Goal: Learn about a topic

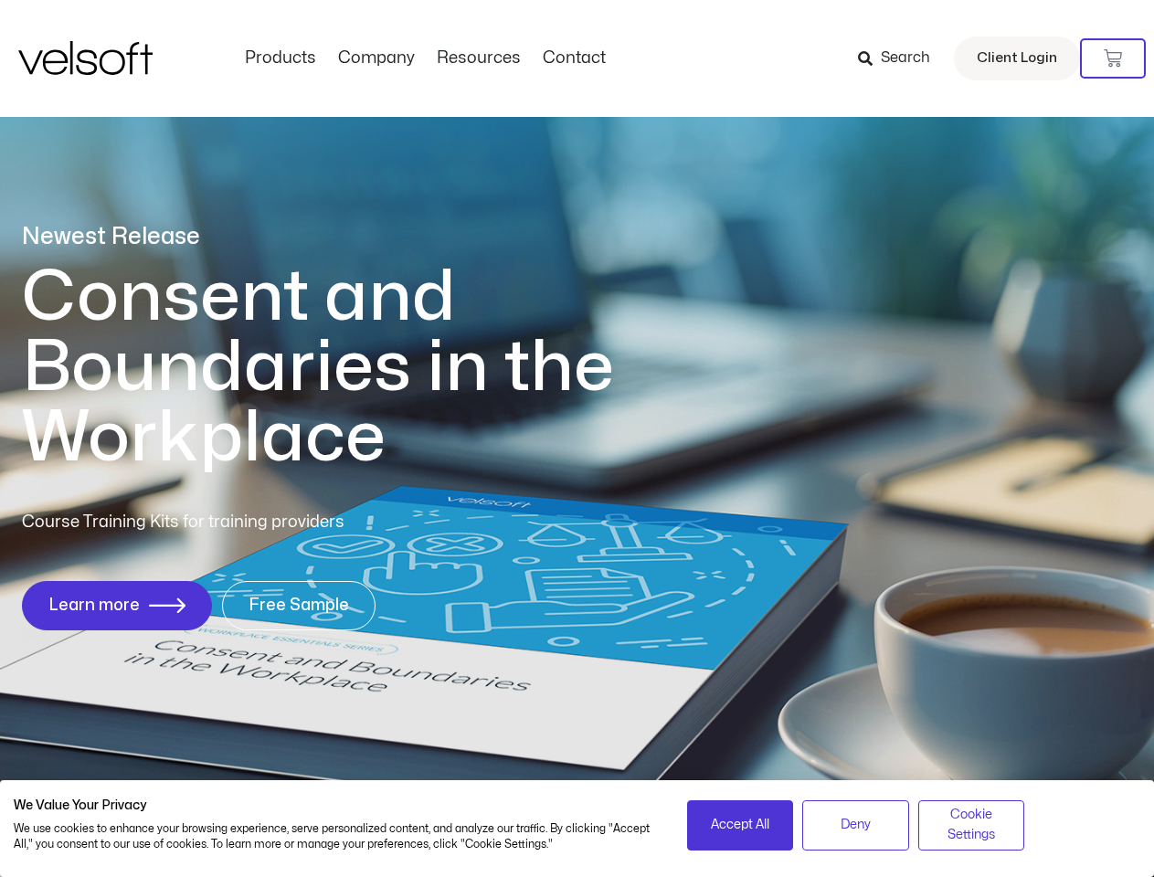
click at [577, 439] on h1 "Consent and Boundaries in the Workplace" at bounding box center [355, 367] width 667 height 211
click at [1113, 58] on icon at bounding box center [1113, 58] width 18 height 18
click at [740, 825] on span "Accept All" at bounding box center [740, 825] width 58 height 20
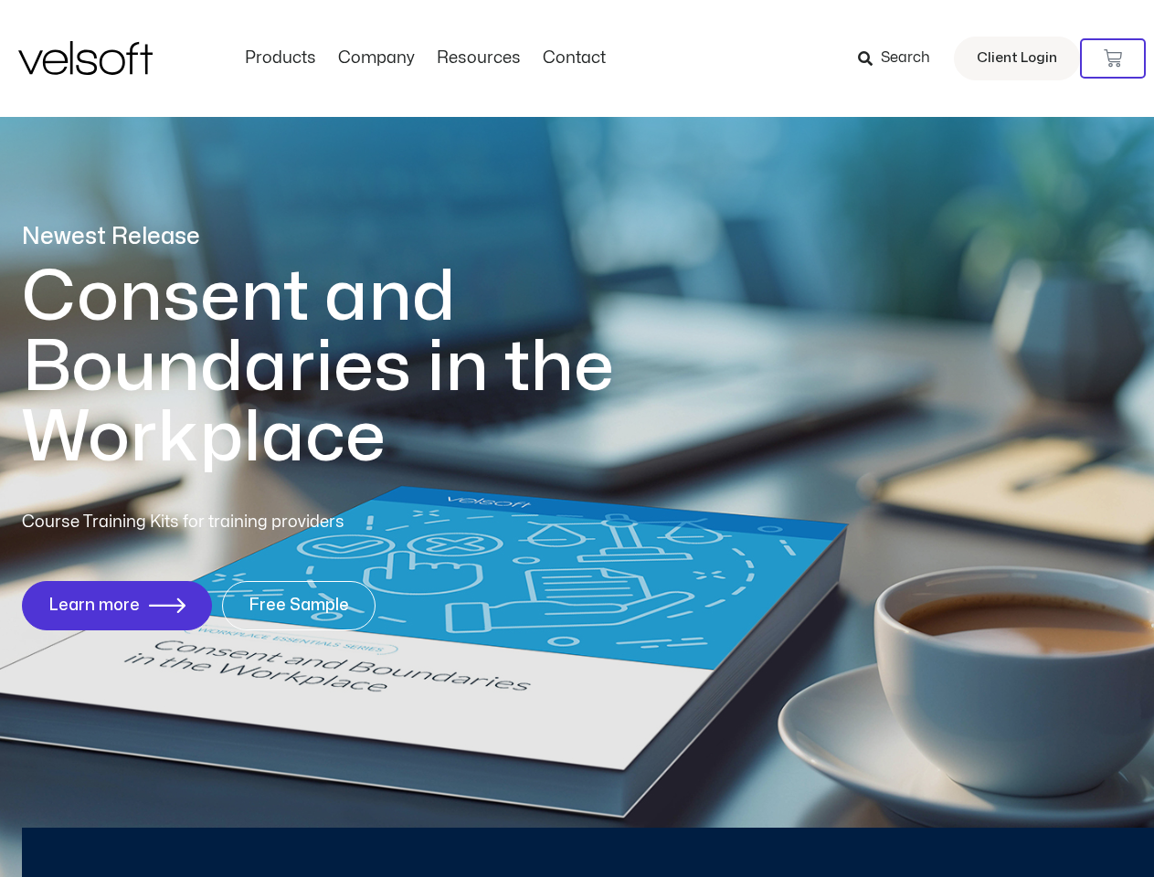
click at [855, 825] on div "Newest Release Consent and Boundaries in the Workplace Course Training Kits for…" at bounding box center [577, 436] width 1154 height 887
click at [971, 825] on div "Newest Release Consent and Boundaries in the Workplace Course Training Kits for…" at bounding box center [577, 436] width 1154 height 887
